Goal: Information Seeking & Learning: Learn about a topic

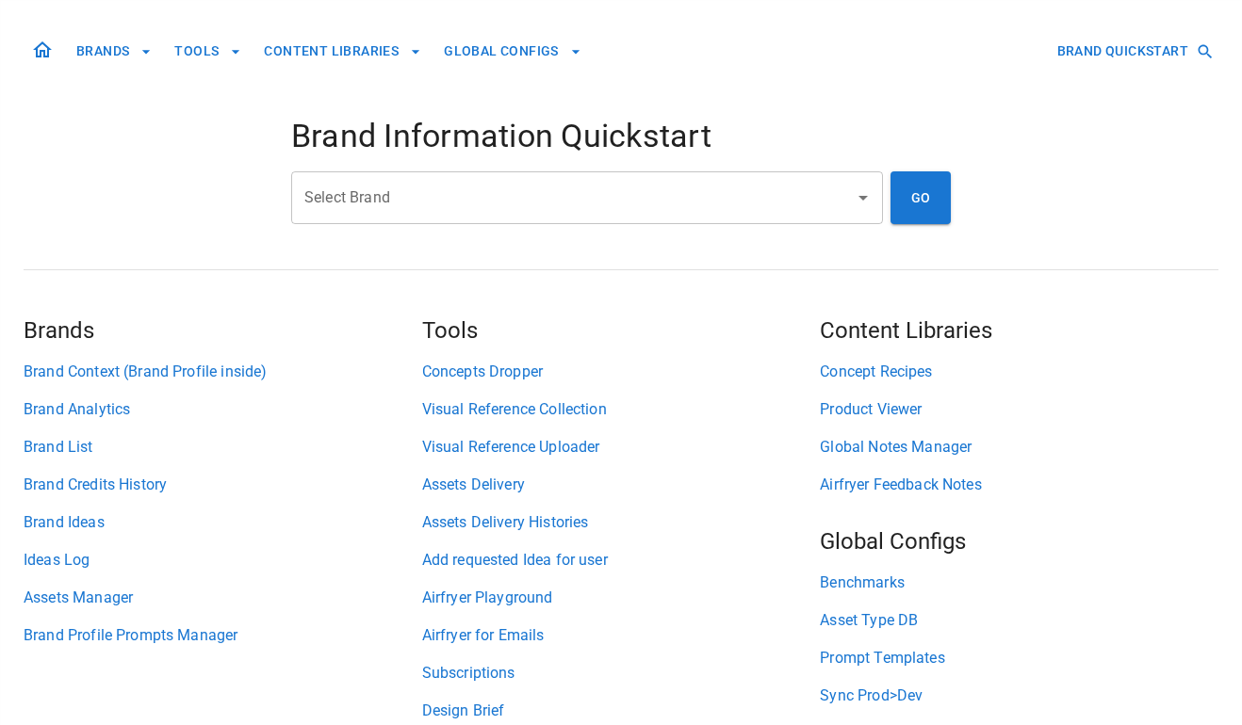
click at [575, 220] on div "Select Brand" at bounding box center [587, 197] width 592 height 53
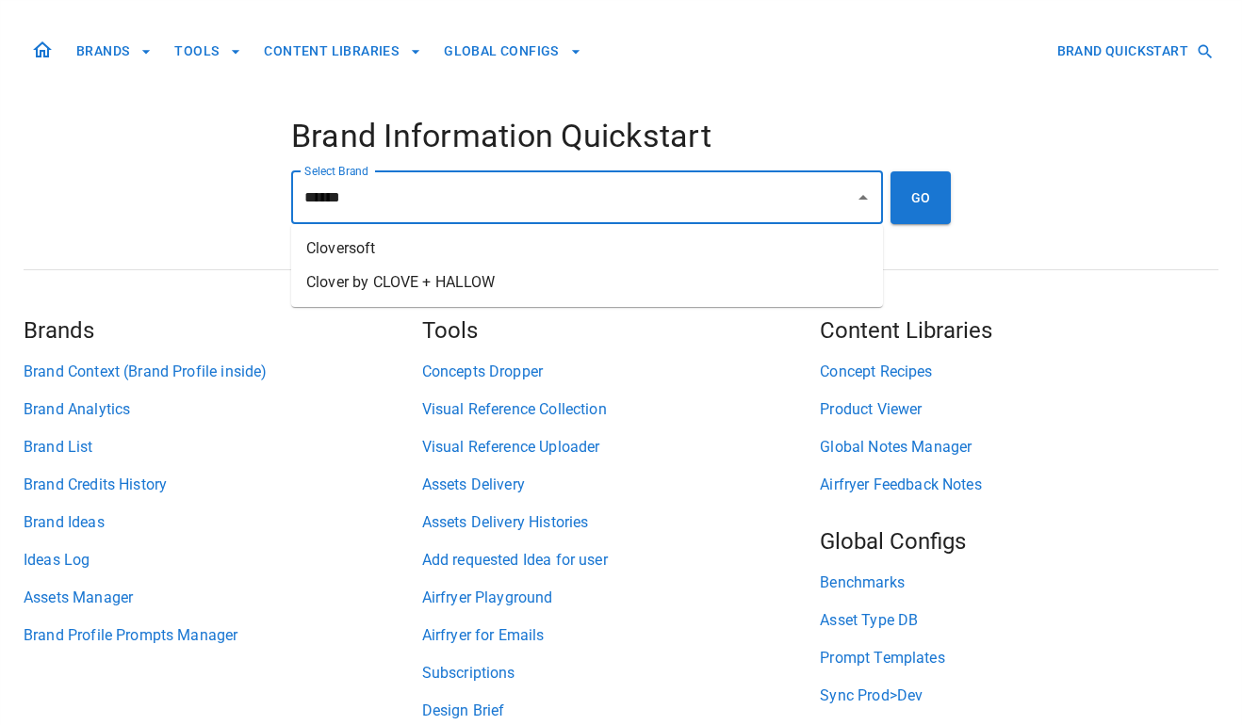
click at [579, 287] on li "Clover by CLOVE + HALLOW" at bounding box center [587, 283] width 592 height 34
type input "**********"
click at [917, 210] on button "GO" at bounding box center [920, 197] width 60 height 53
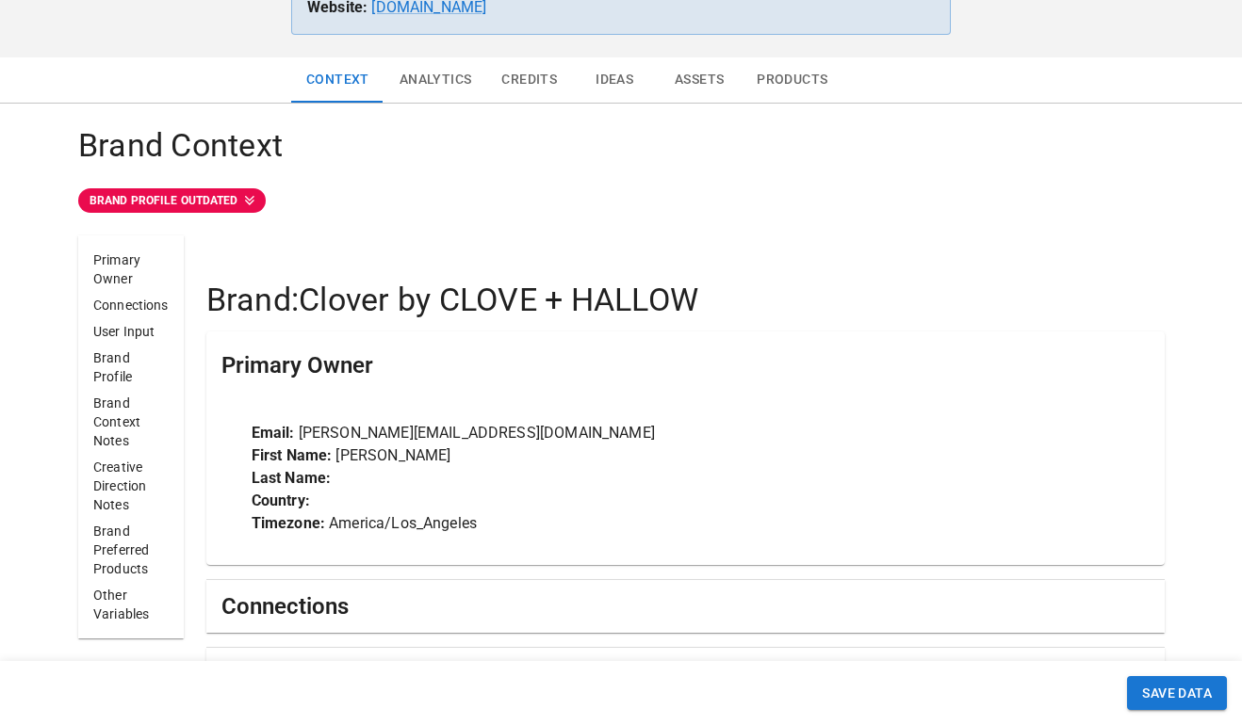
scroll to position [272, 0]
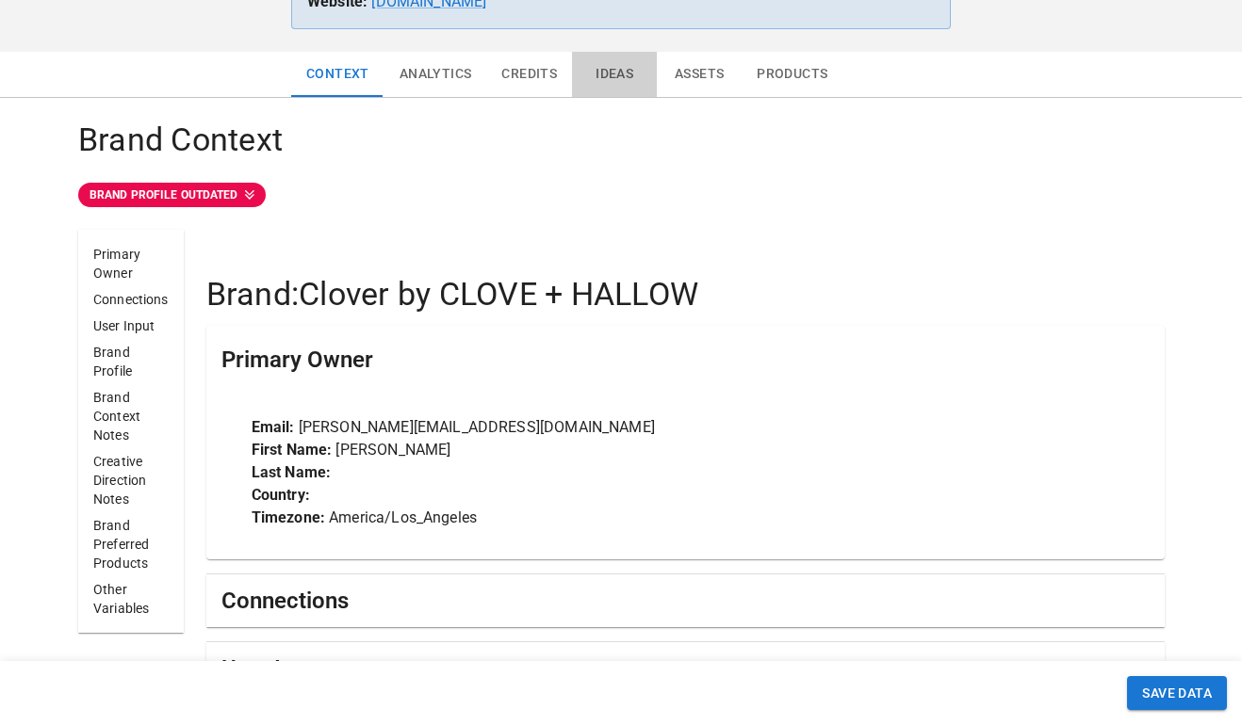
click at [621, 86] on button "Ideas" at bounding box center [614, 74] width 85 height 45
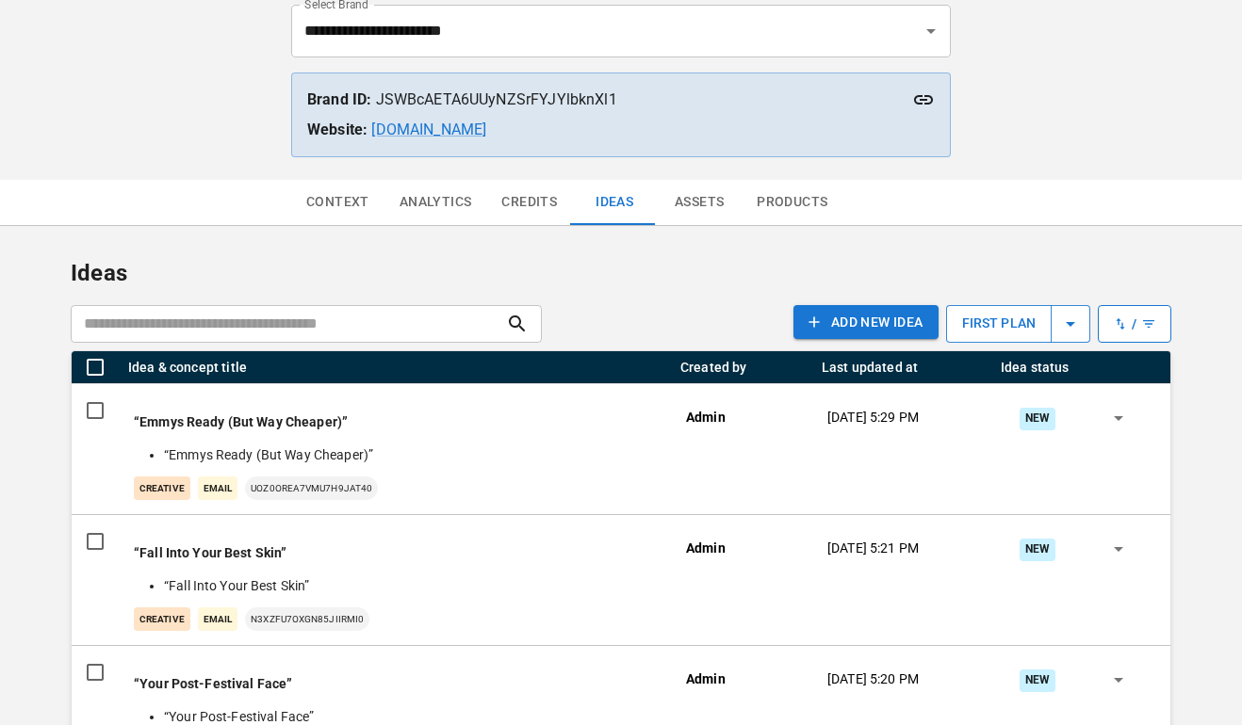
scroll to position [164, 0]
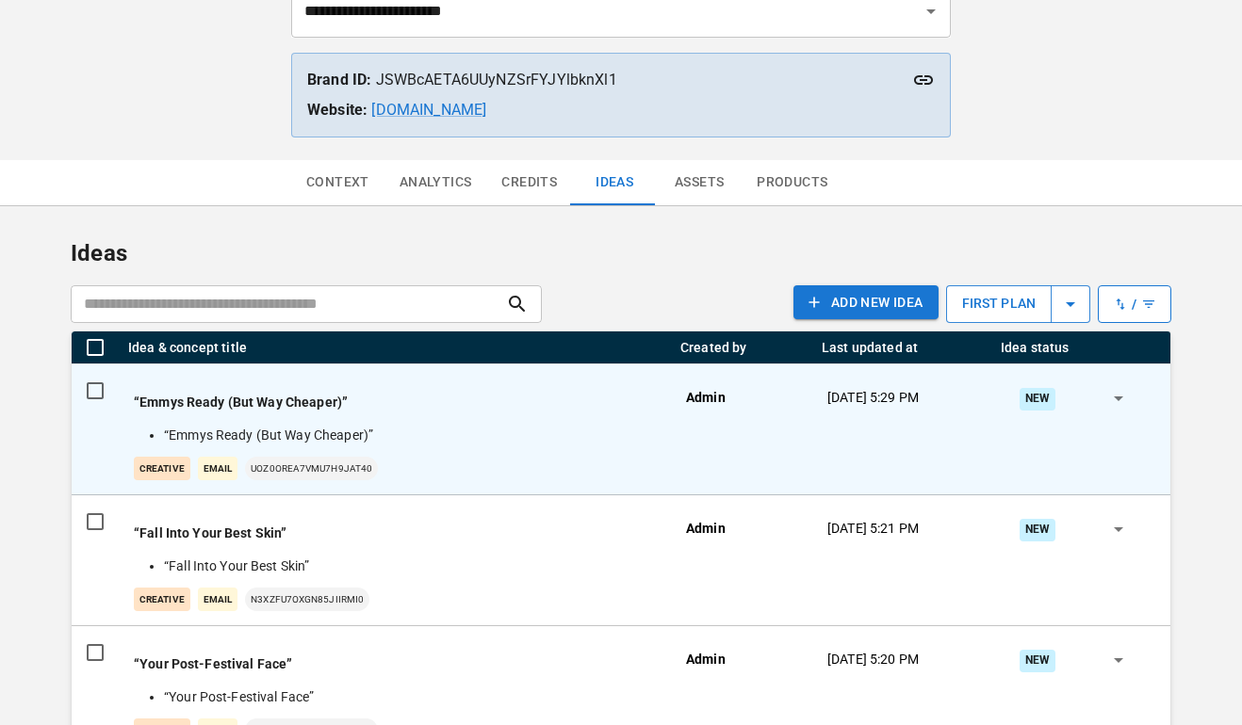
click at [563, 448] on div "“Emmys Ready (But Way Cheaper)” “Emmys Ready (But Way Cheaper)” creative Email …" at bounding box center [395, 437] width 522 height 88
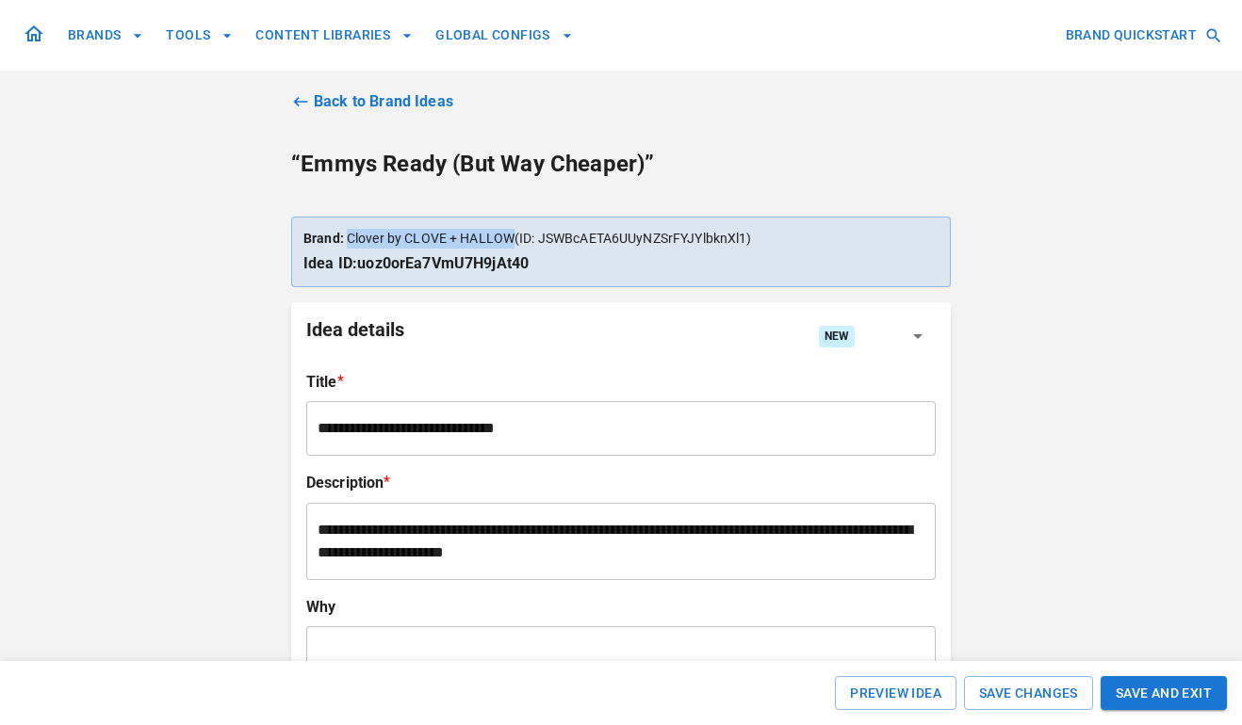
drag, startPoint x: 511, startPoint y: 236, endPoint x: 349, endPoint y: 237, distance: 162.0
click at [349, 237] on p "Brand: Clover by CLOVE + HALLOW (ID: JSWBcAETA6UUyNZSrFYJYlbknXl1 )" at bounding box center [620, 239] width 635 height 20
copy p "Clover by CLOVE + HALLOW"
click at [291, 102] on icon at bounding box center [300, 101] width 19 height 19
click at [308, 101] on icon at bounding box center [300, 101] width 19 height 19
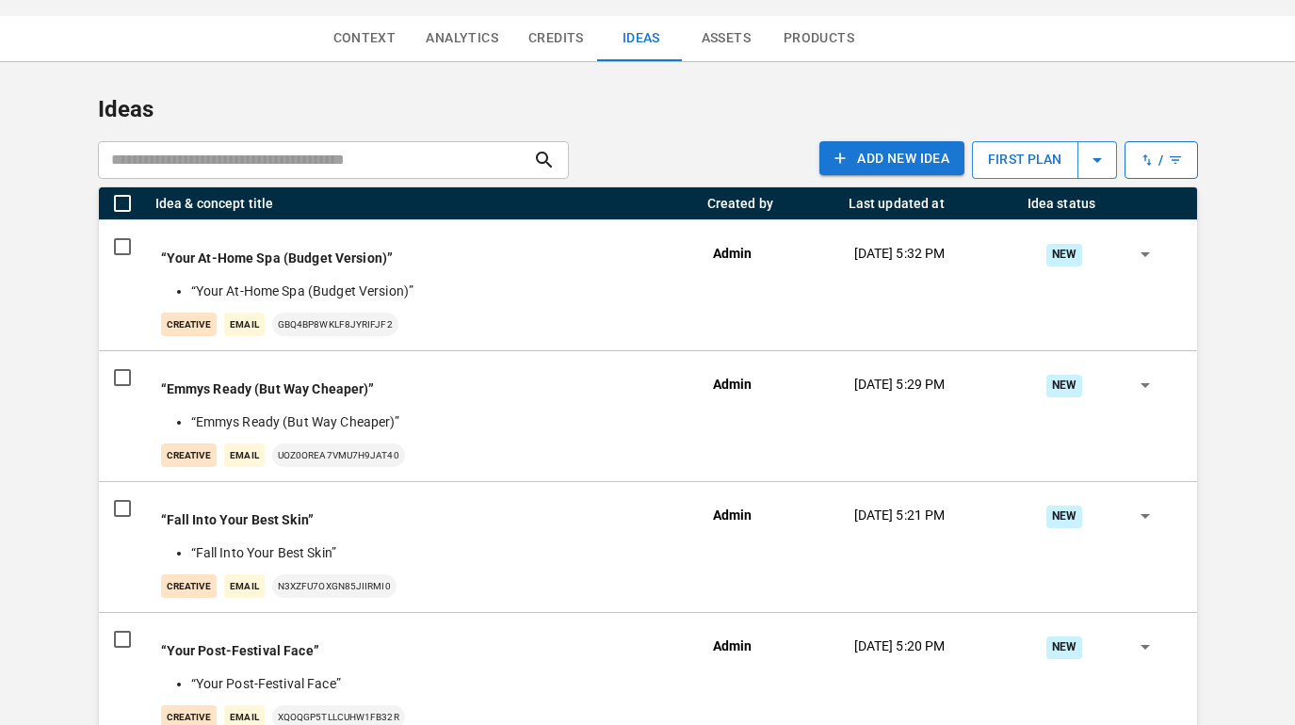
scroll to position [419, 0]
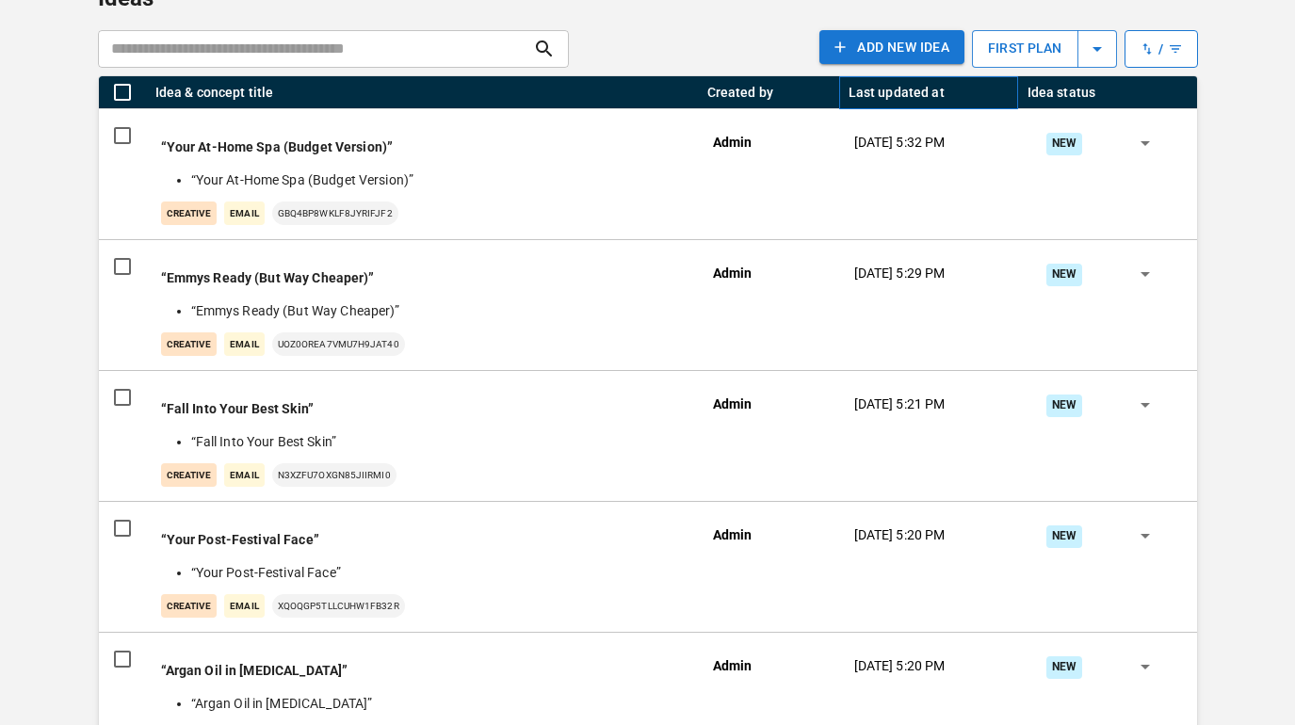
click at [944, 90] on div "Last updated at" at bounding box center [926, 92] width 155 height 32
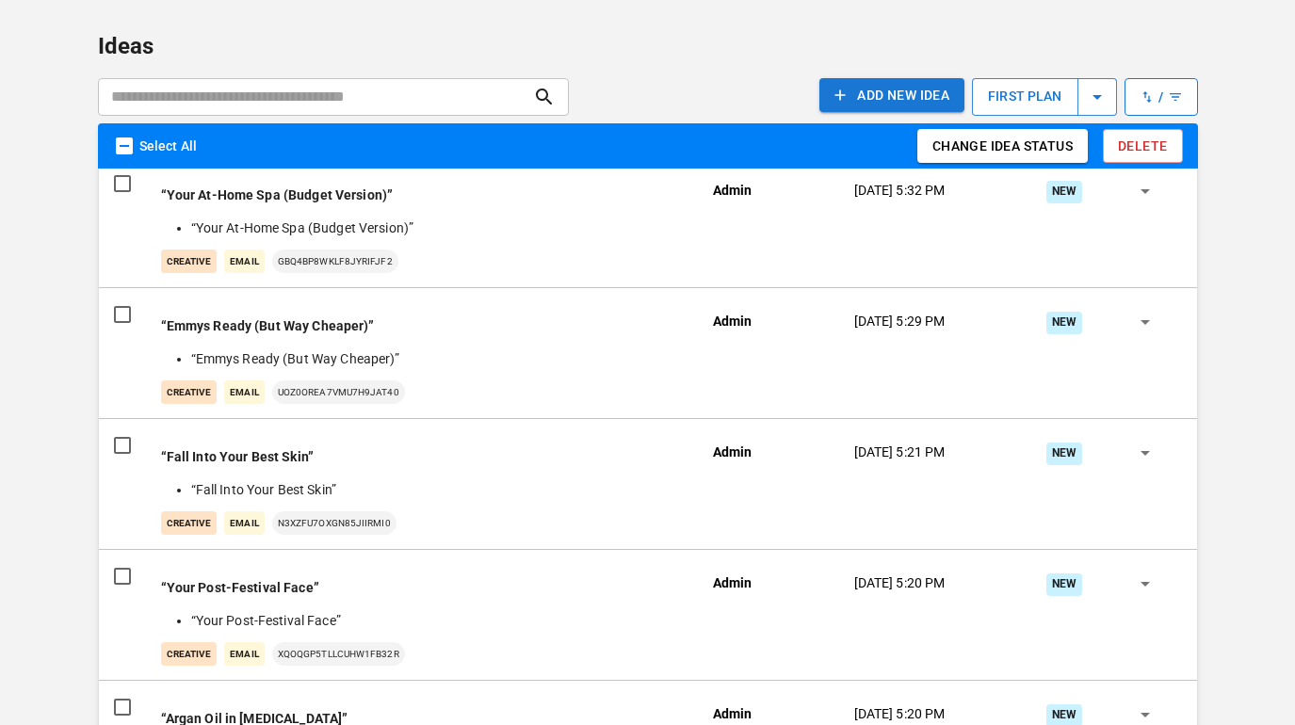
scroll to position [274, 0]
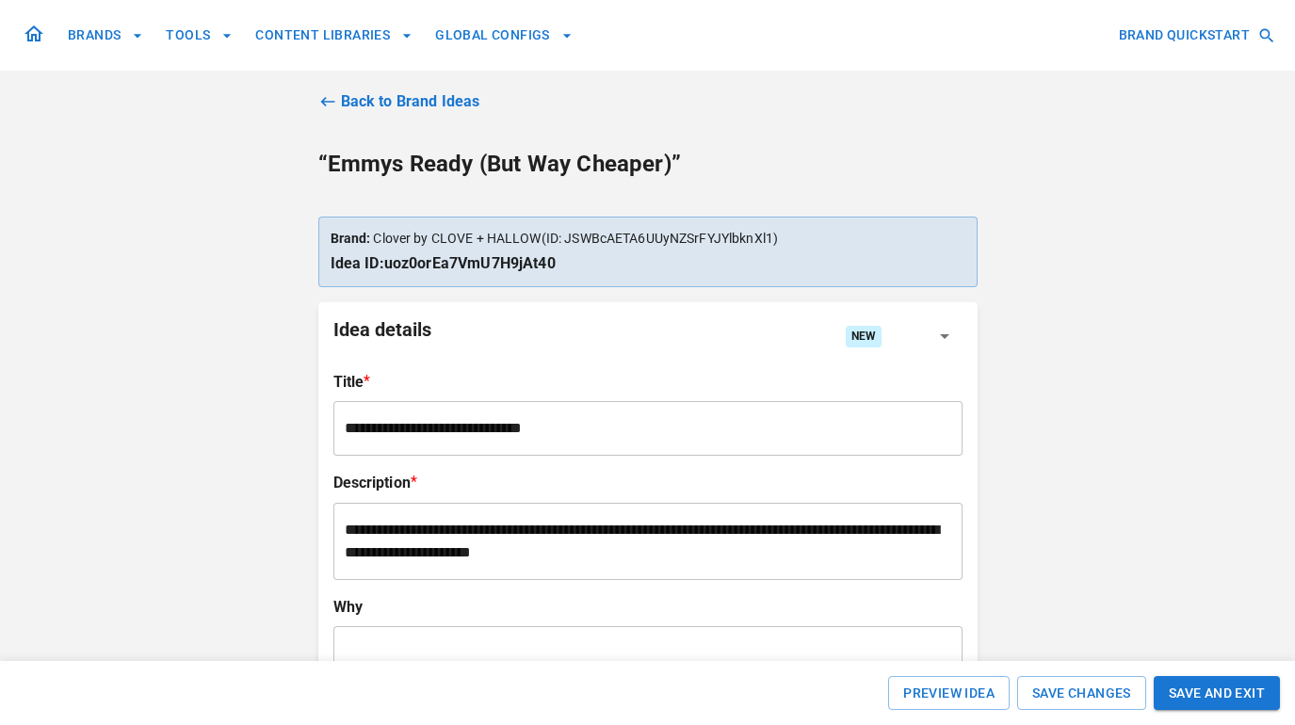
click at [325, 95] on icon at bounding box center [327, 101] width 19 height 19
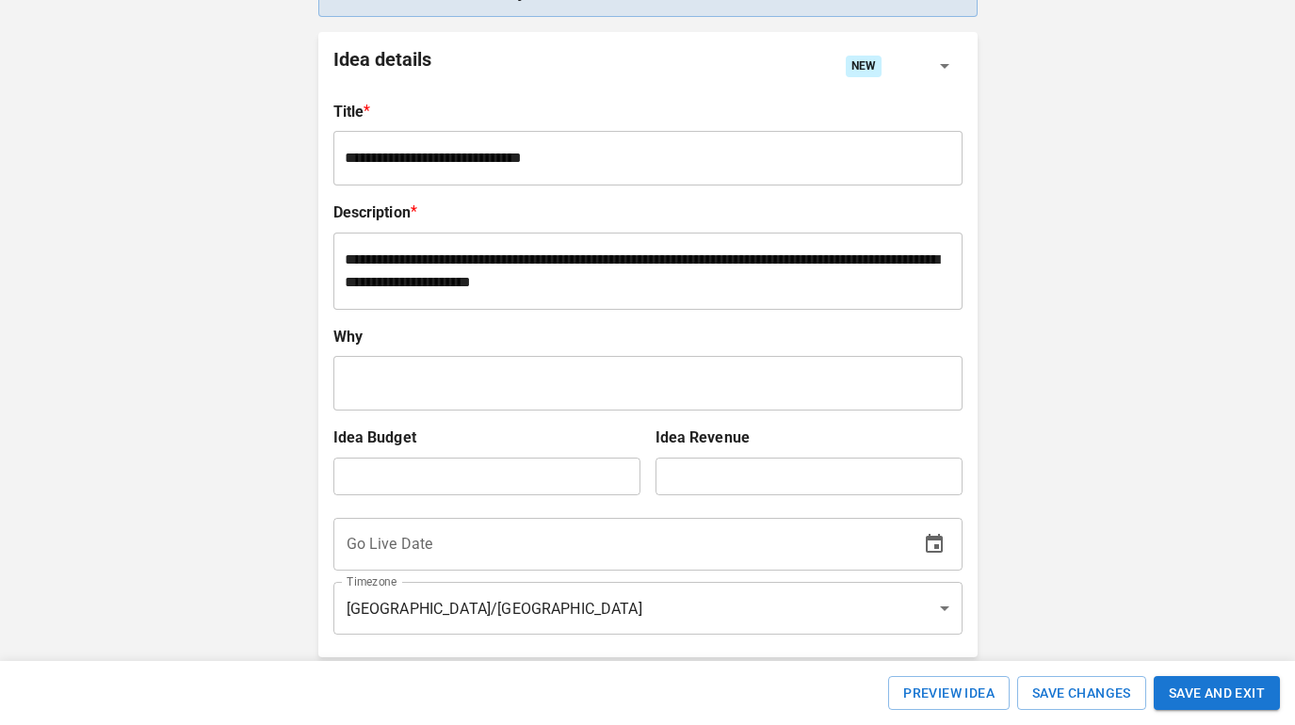
scroll to position [331, 0]
